Goal: Information Seeking & Learning: Check status

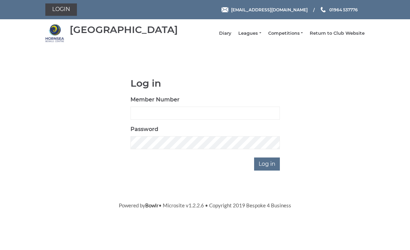
scroll to position [55, 0]
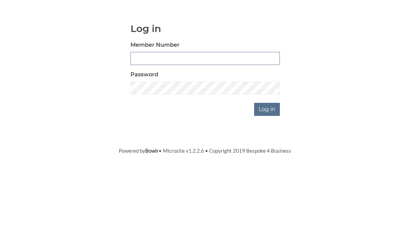
type input "0976"
click at [268, 157] on input "Log in" at bounding box center [267, 163] width 26 height 13
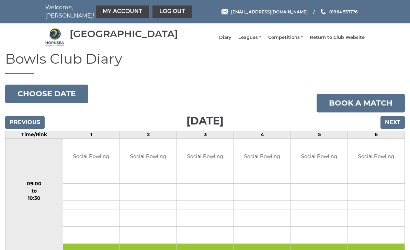
click at [261, 41] on link "Leagues" at bounding box center [249, 37] width 23 height 6
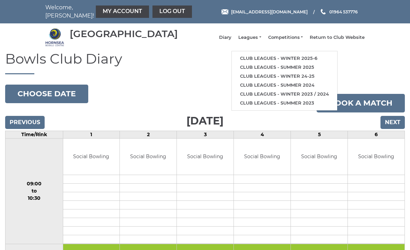
click at [311, 62] on link "Club leagues - Winter 2025-6" at bounding box center [284, 58] width 105 height 9
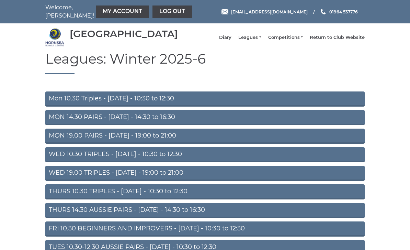
click at [178, 141] on link "MON 19.00 PAIRS - Monday - 19:00 to 21:00" at bounding box center [205, 136] width 320 height 15
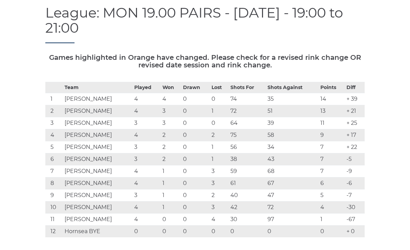
scroll to position [69, 0]
